Goal: Task Accomplishment & Management: Manage account settings

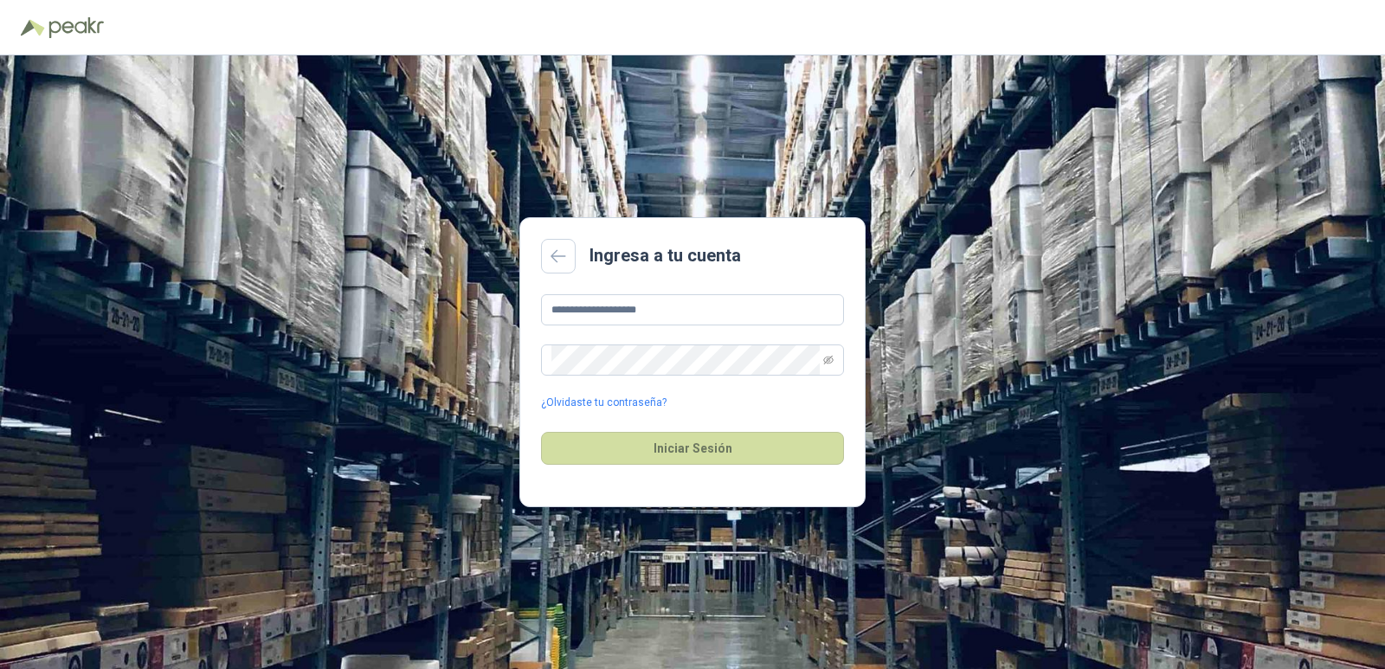
click at [674, 441] on button "Iniciar Sesión" at bounding box center [692, 448] width 303 height 33
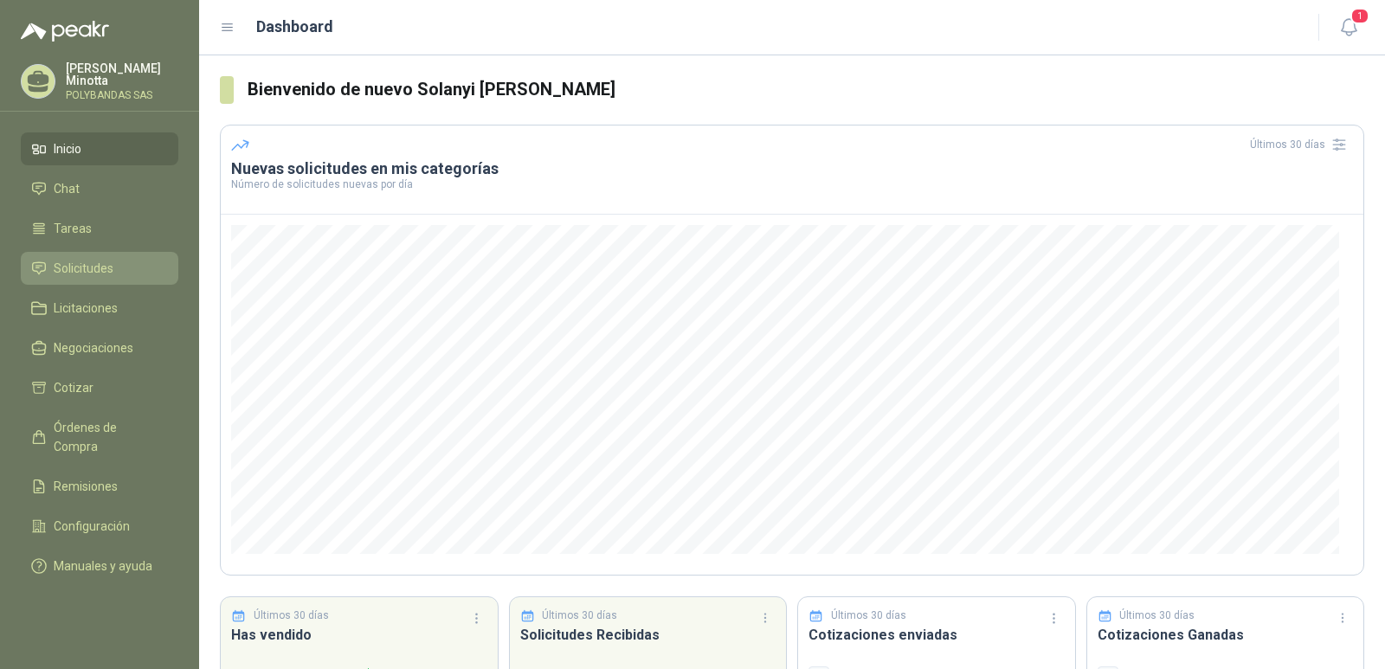
click at [84, 262] on span "Solicitudes" at bounding box center [84, 268] width 60 height 19
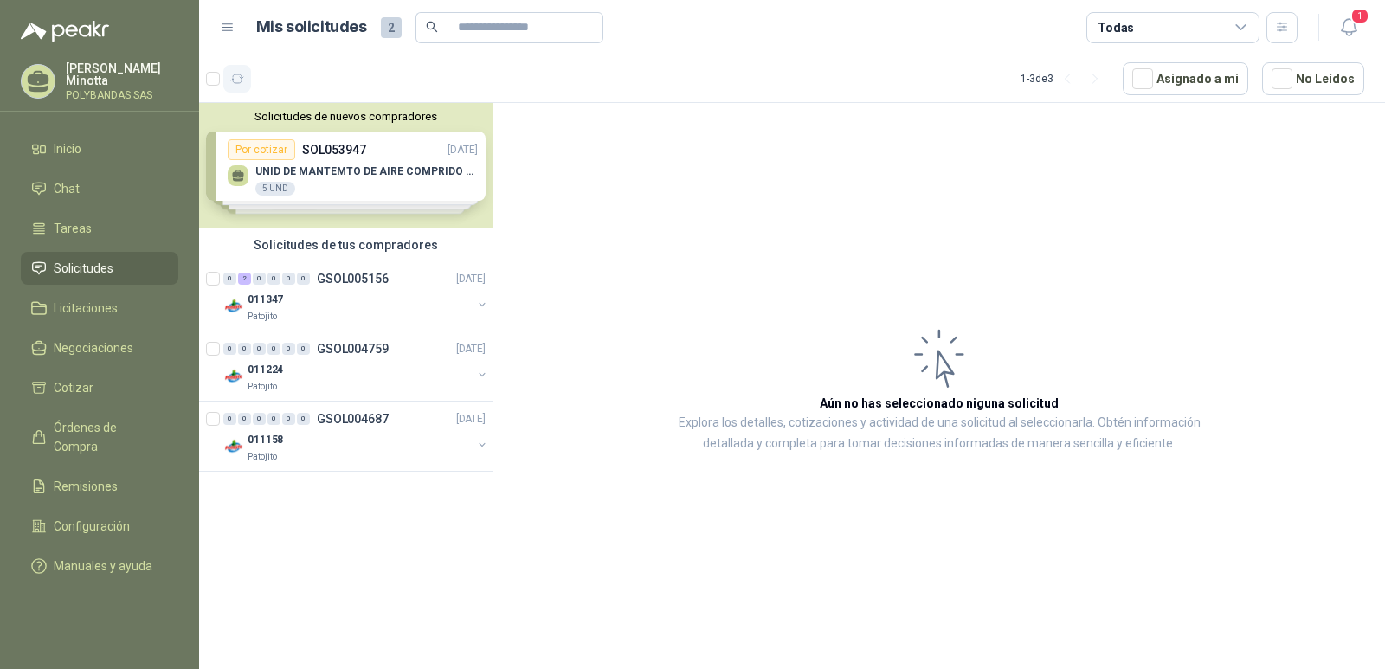
click at [237, 80] on icon "button" at bounding box center [237, 79] width 15 height 15
click at [88, 82] on p "Solanyi [PERSON_NAME]" at bounding box center [122, 74] width 113 height 24
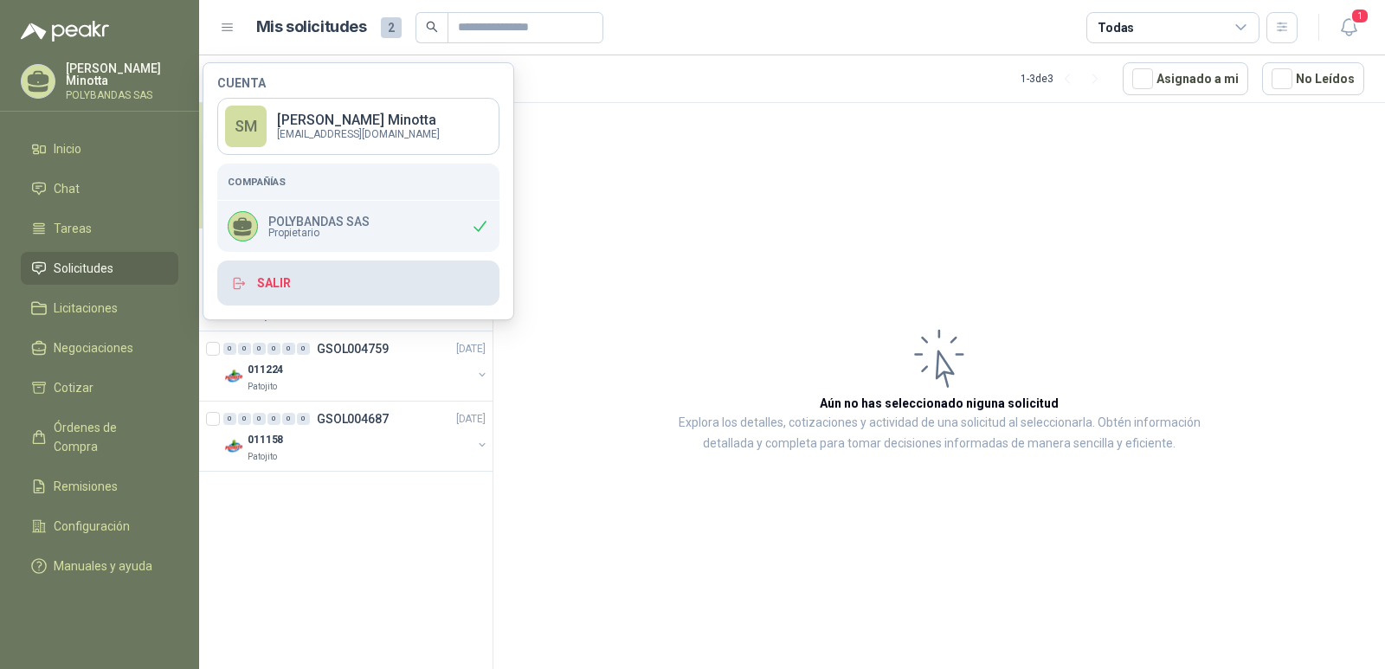
click at [262, 289] on button "Salir" at bounding box center [358, 283] width 282 height 45
